Goal: Transaction & Acquisition: Purchase product/service

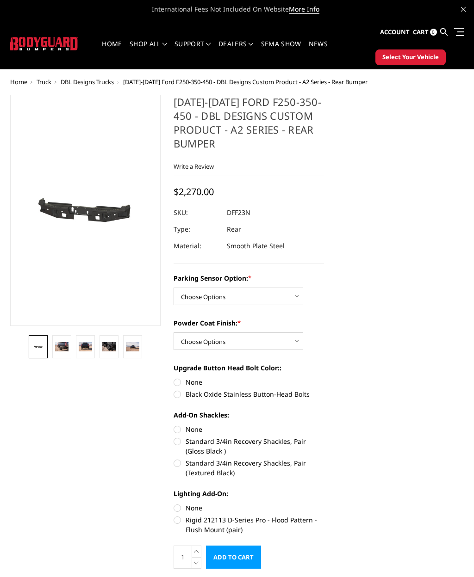
click at [67, 344] on img at bounding box center [61, 346] width 13 height 9
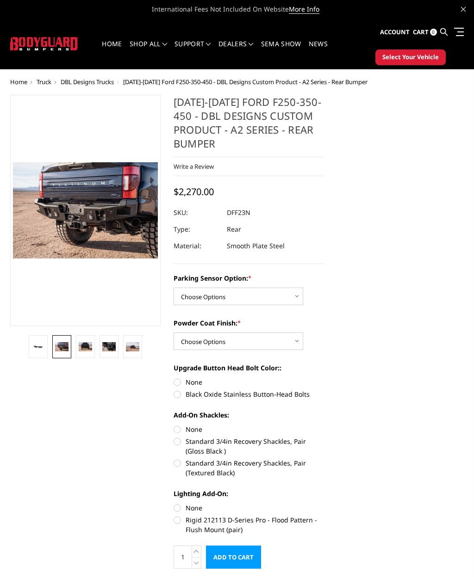
click at [89, 348] on img at bounding box center [85, 346] width 13 height 9
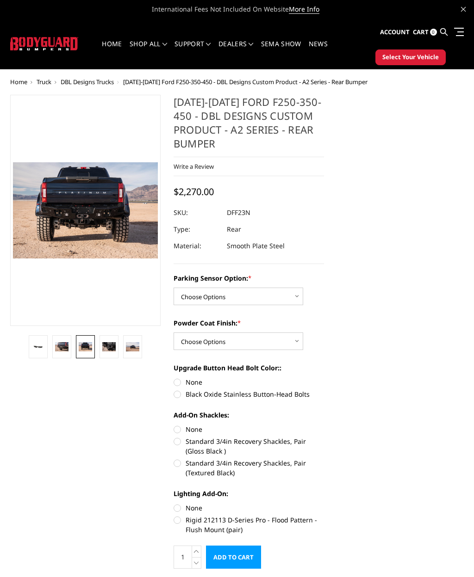
click at [109, 348] on img at bounding box center [108, 346] width 13 height 9
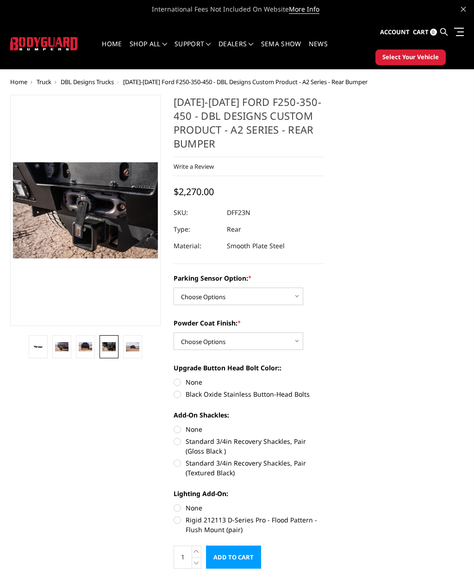
click at [136, 352] on link at bounding box center [132, 346] width 19 height 23
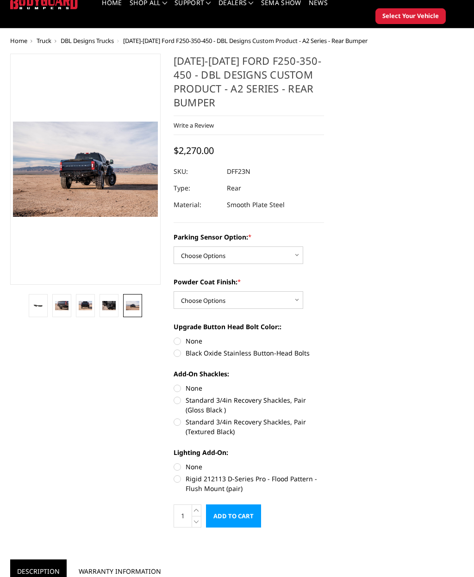
scroll to position [41, 0]
click at [302, 254] on select "Choose Options Yes - With sensor cutouts No - Without sensor cutouts" at bounding box center [239, 256] width 130 height 18
select select "564"
click at [303, 298] on select "Choose Options Bare metal (included) Texture black powder coat" at bounding box center [239, 301] width 130 height 18
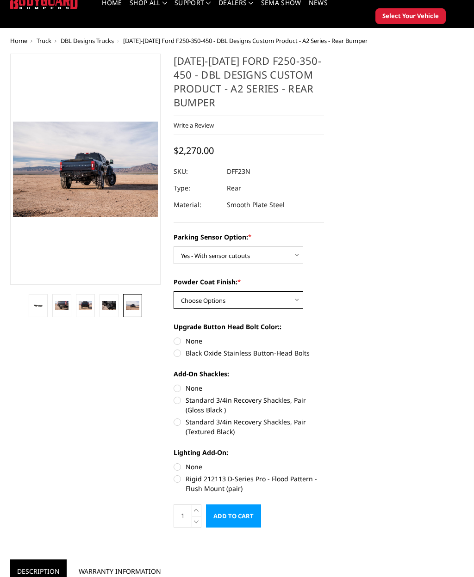
select select "549"
click at [186, 351] on label "Black Oxide Stainless Button-Head Bolts" at bounding box center [249, 353] width 150 height 10
click at [324, 337] on input "Black Oxide Stainless Button-Head Bolts" at bounding box center [324, 336] width 0 height 0
radio input "true"
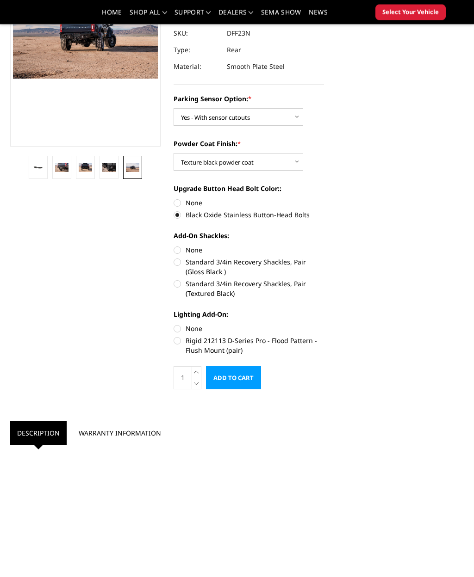
scroll to position [152, 0]
click at [179, 341] on label "Rigid 212113 D-Series Pro - Flood Pattern - Flush Mount (pair)" at bounding box center [249, 345] width 150 height 19
click at [324, 324] on input "Rigid 212113 D-Series Pro - Flood Pattern - Flush Mount (pair)" at bounding box center [324, 324] width 0 height 0
radio input "true"
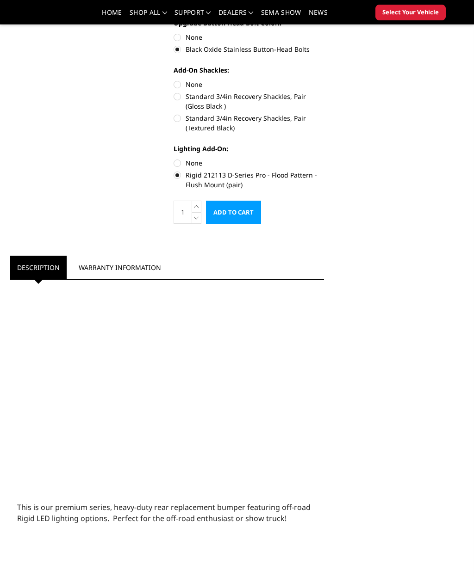
scroll to position [0, 0]
